Goal: Task Accomplishment & Management: Use online tool/utility

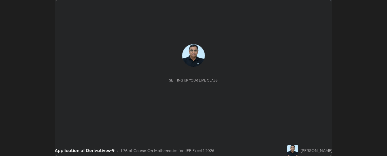
scroll to position [156, 387]
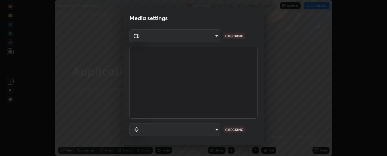
type input "62b16ade11e8ae053a7f4a6eb4e4335048c54db16a4c153b953ee654069adf1b"
type input "default"
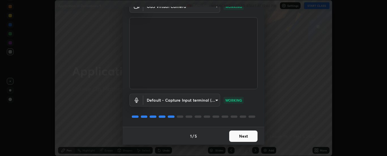
scroll to position [30, 0]
click at [250, 135] on button "Next" at bounding box center [243, 135] width 28 height 11
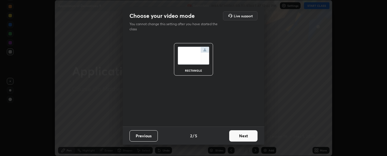
scroll to position [0, 0]
click at [247, 135] on button "Next" at bounding box center [243, 135] width 28 height 11
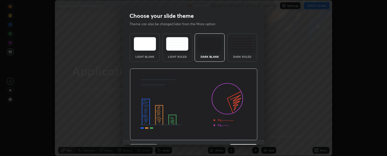
scroll to position [14, 0]
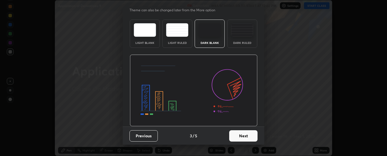
click at [246, 135] on button "Next" at bounding box center [243, 135] width 28 height 11
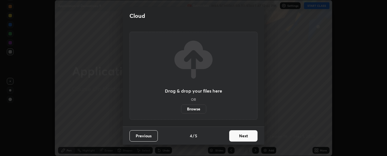
click at [253, 137] on button "Next" at bounding box center [243, 135] width 28 height 11
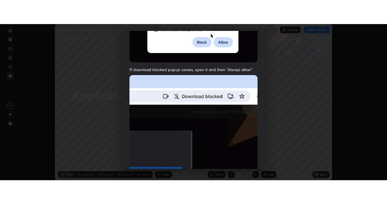
scroll to position [145, 0]
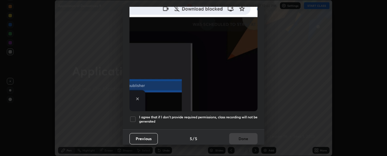
click at [134, 119] on div at bounding box center [133, 119] width 7 height 7
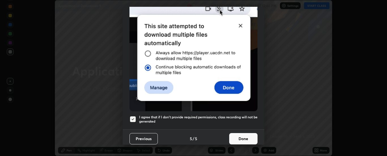
click at [241, 135] on button "Done" at bounding box center [243, 138] width 28 height 11
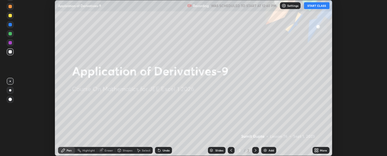
click at [268, 150] on div "Add" at bounding box center [268, 150] width 15 height 7
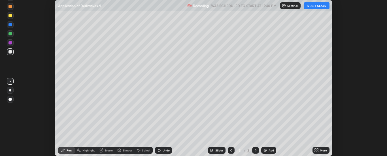
click at [322, 151] on div "More" at bounding box center [323, 150] width 7 height 3
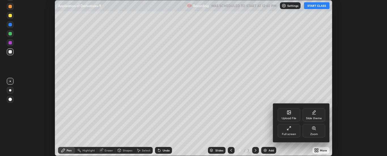
click at [285, 132] on div "Full screen" at bounding box center [289, 131] width 23 height 14
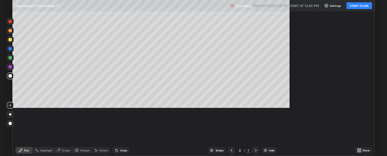
scroll to position [204, 387]
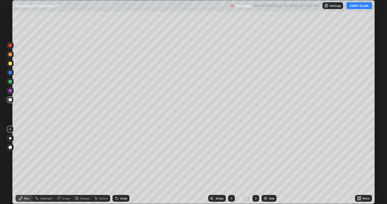
click at [359, 7] on button "START CLASS" at bounding box center [360, 5] width 26 height 7
click at [271, 156] on div "Add" at bounding box center [271, 198] width 5 height 3
click at [273, 156] on div "Add" at bounding box center [271, 198] width 5 height 3
click at [80, 156] on div "Shapes" at bounding box center [85, 198] width 10 height 3
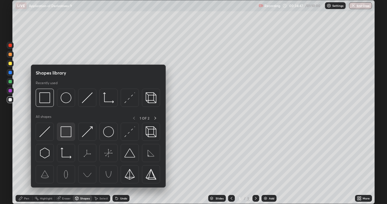
click at [71, 131] on img at bounding box center [66, 131] width 11 height 11
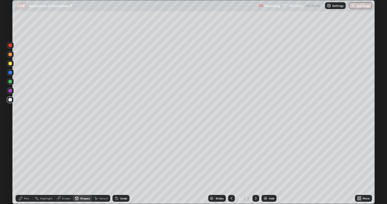
click at [29, 156] on div "Pen" at bounding box center [24, 198] width 17 height 7
click at [66, 156] on div "Eraser" at bounding box center [66, 198] width 9 height 3
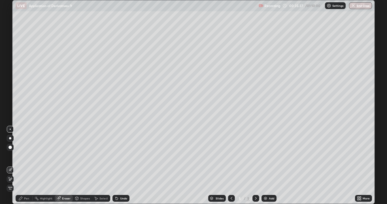
click at [29, 156] on div "Pen" at bounding box center [26, 198] width 5 height 3
click at [118, 156] on div "Undo" at bounding box center [121, 198] width 17 height 7
click at [124, 156] on div "Undo" at bounding box center [123, 198] width 7 height 3
click at [103, 156] on div "Select" at bounding box center [103, 198] width 9 height 3
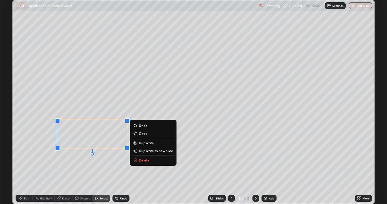
click at [148, 156] on p "Delete" at bounding box center [144, 160] width 10 height 5
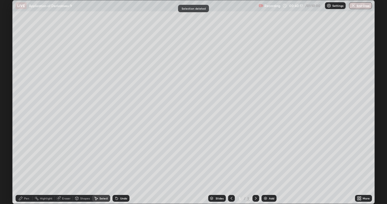
click at [28, 156] on div "Pen" at bounding box center [26, 198] width 5 height 3
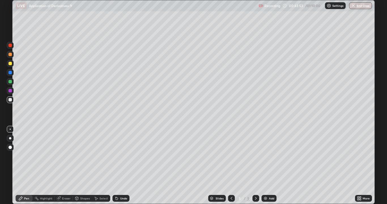
click at [268, 156] on div "Add" at bounding box center [269, 198] width 15 height 7
click at [68, 156] on div "Eraser" at bounding box center [66, 198] width 9 height 3
click at [28, 156] on div "Pen" at bounding box center [26, 198] width 5 height 3
click at [11, 63] on div at bounding box center [10, 63] width 3 height 3
click at [10, 63] on div at bounding box center [10, 63] width 3 height 3
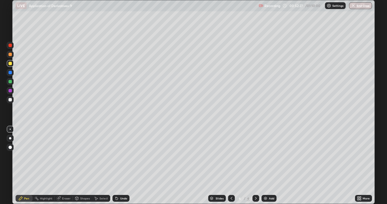
click at [11, 64] on div at bounding box center [10, 63] width 3 height 3
click at [11, 65] on div at bounding box center [10, 63] width 3 height 3
click at [10, 101] on div at bounding box center [10, 99] width 3 height 3
click at [119, 156] on div "Undo" at bounding box center [121, 198] width 17 height 7
click at [122, 156] on div "Undo" at bounding box center [121, 198] width 17 height 7
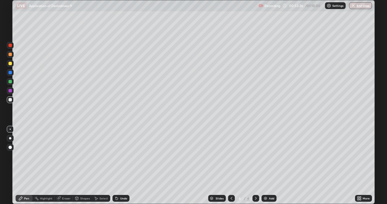
click at [120, 156] on div "Undo" at bounding box center [123, 198] width 7 height 3
click at [121, 156] on div "Undo" at bounding box center [121, 198] width 17 height 7
click at [121, 156] on div "Undo" at bounding box center [123, 198] width 7 height 3
click at [120, 156] on div "Undo" at bounding box center [123, 198] width 7 height 3
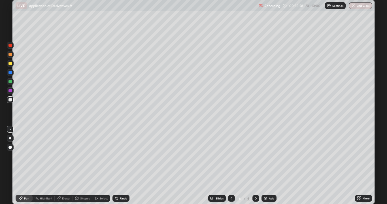
click at [121, 156] on div "Undo" at bounding box center [123, 198] width 7 height 3
click at [271, 156] on div "Add" at bounding box center [271, 198] width 5 height 3
click at [272, 156] on div "Add" at bounding box center [271, 198] width 5 height 3
click at [273, 156] on div "Add" at bounding box center [271, 198] width 5 height 3
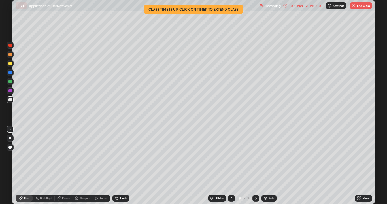
click at [124, 156] on div "Undo" at bounding box center [123, 198] width 7 height 3
click at [121, 156] on div "Undo" at bounding box center [121, 198] width 17 height 7
click at [359, 7] on button "End Class" at bounding box center [361, 5] width 22 height 7
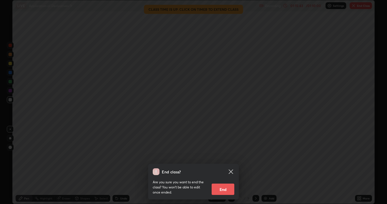
click at [226, 156] on button "End" at bounding box center [223, 189] width 23 height 11
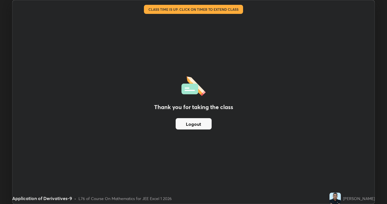
click at [187, 125] on button "Logout" at bounding box center [194, 123] width 36 height 11
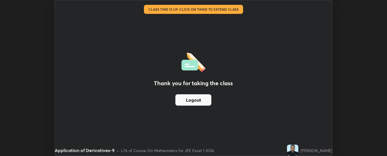
scroll to position [28182, 27951]
